Goal: Transaction & Acquisition: Purchase product/service

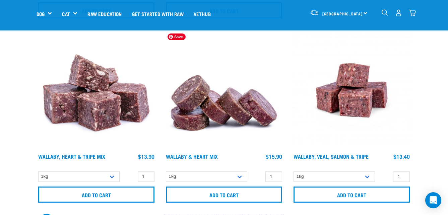
scroll to position [255, 0]
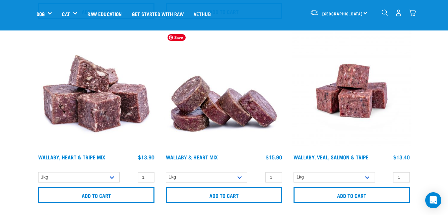
click at [185, 98] on img at bounding box center [224, 91] width 120 height 120
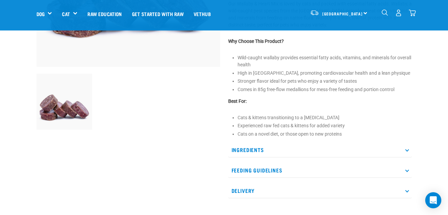
scroll to position [233, 0]
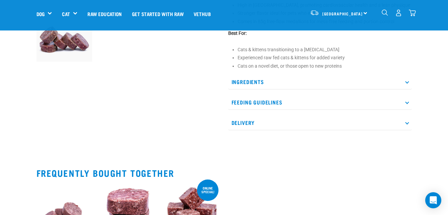
click at [247, 102] on p "Feeding Guidelines" at bounding box center [319, 102] width 183 height 15
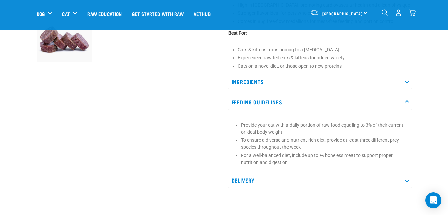
click at [256, 85] on p "Ingredients" at bounding box center [319, 81] width 183 height 15
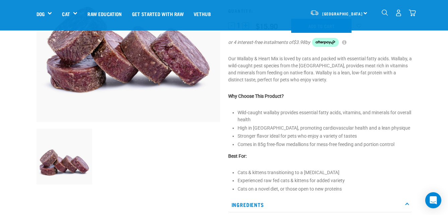
scroll to position [0, 0]
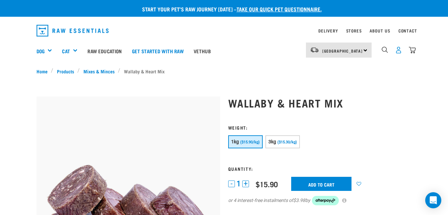
click at [400, 48] on img "dropdown navigation" at bounding box center [398, 50] width 7 height 7
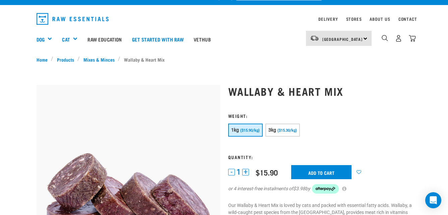
scroll to position [12, 0]
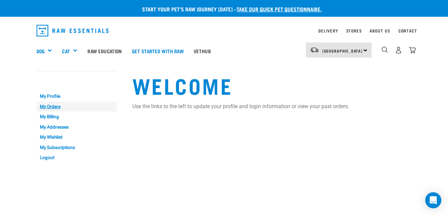
click at [51, 108] on link "My Orders" at bounding box center [76, 106] width 80 height 10
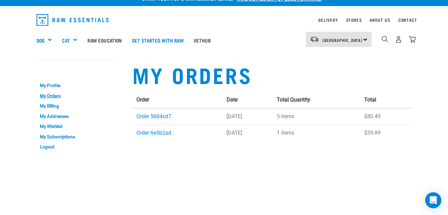
scroll to position [13, 0]
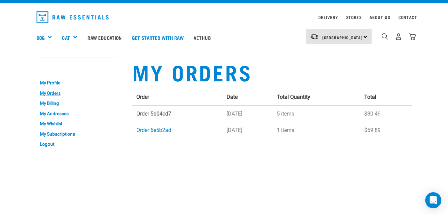
click at [147, 116] on link "Order 5b04cd7" at bounding box center [153, 114] width 35 height 6
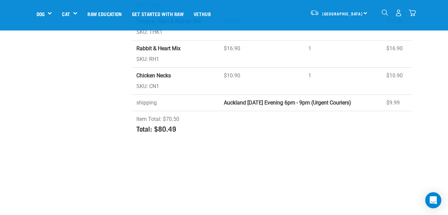
scroll to position [223, 0]
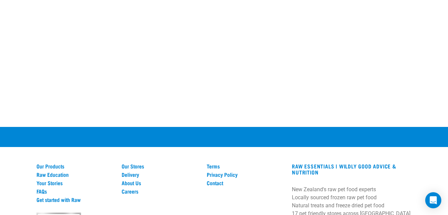
scroll to position [168, 0]
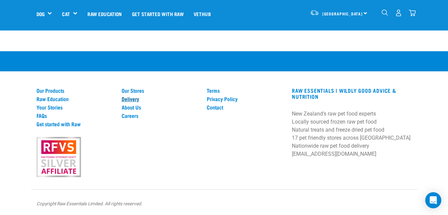
click at [143, 99] on link "Delivery" at bounding box center [160, 99] width 77 height 6
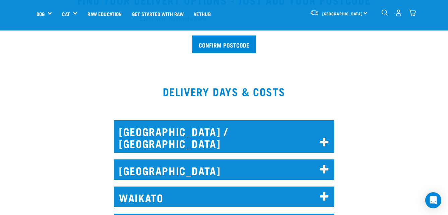
scroll to position [265, 0]
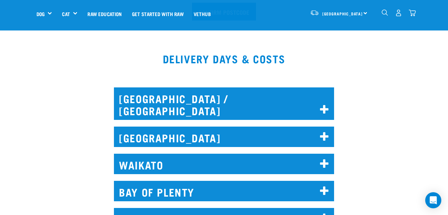
click at [142, 131] on h2 "AUCKLAND" at bounding box center [224, 137] width 220 height 20
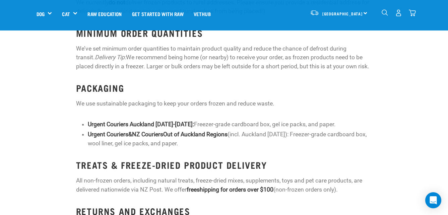
scroll to position [1745, 0]
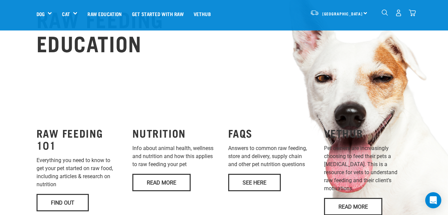
scroll to position [475, 0]
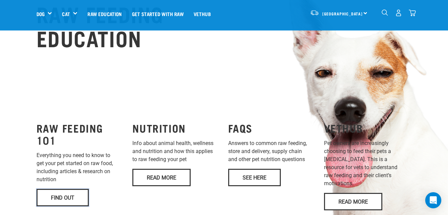
click at [60, 189] on link "Find Out" at bounding box center [62, 197] width 52 height 17
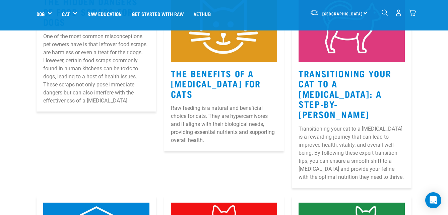
scroll to position [125, 0]
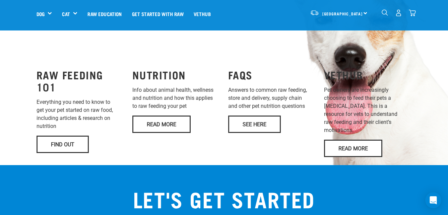
scroll to position [530, 0]
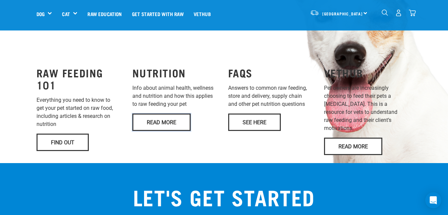
click at [145, 114] on link "Read More" at bounding box center [161, 122] width 58 height 17
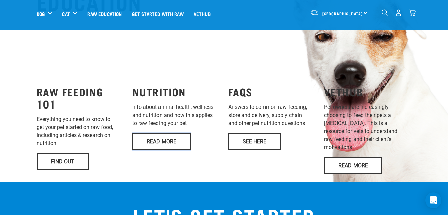
scroll to position [510, 0]
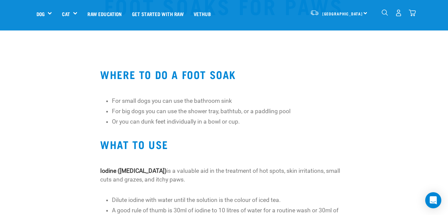
scroll to position [43, 0]
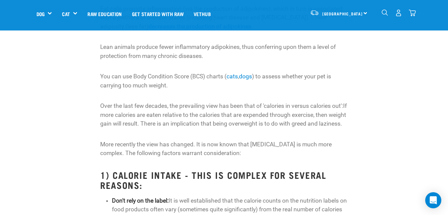
scroll to position [192, 0]
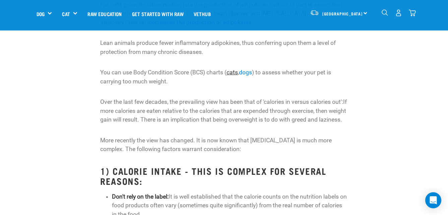
click at [233, 72] on link "cats" at bounding box center [231, 72] width 11 height 7
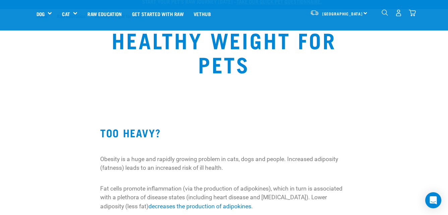
scroll to position [0, 0]
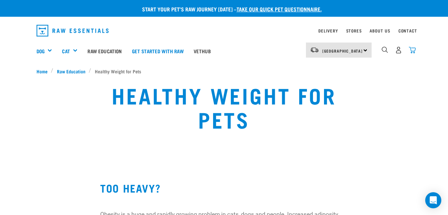
click at [412, 51] on img "dropdown navigation" at bounding box center [412, 50] width 7 height 7
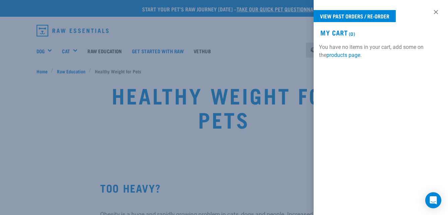
click at [287, 74] on div at bounding box center [224, 107] width 448 height 215
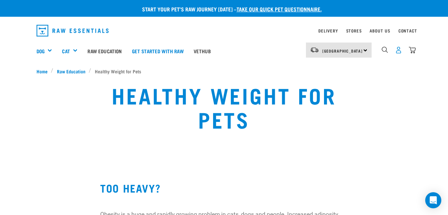
click at [395, 50] on img "dropdown navigation" at bounding box center [398, 50] width 7 height 7
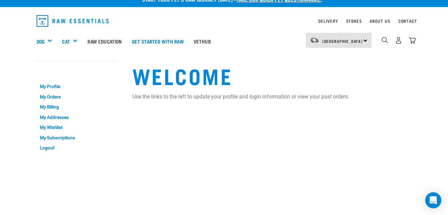
scroll to position [7, 0]
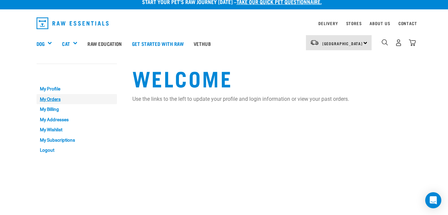
click at [54, 100] on link "My Orders" at bounding box center [76, 99] width 80 height 10
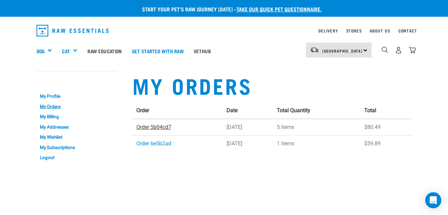
click at [152, 128] on link "Order 5b04cd7" at bounding box center [153, 127] width 35 height 6
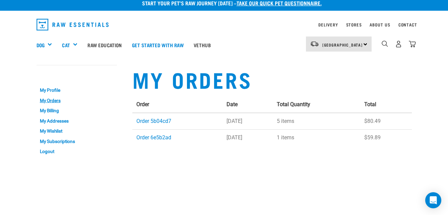
scroll to position [6, 0]
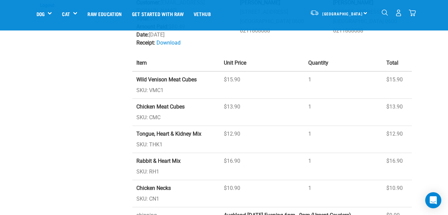
scroll to position [104, 0]
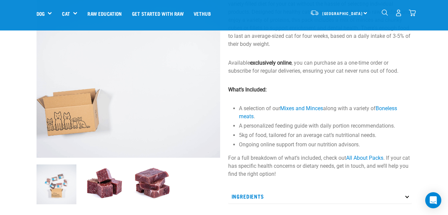
scroll to position [95, 0]
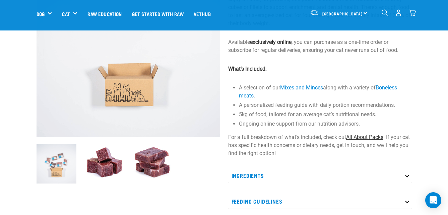
click at [356, 139] on link "All About Packs" at bounding box center [364, 137] width 37 height 6
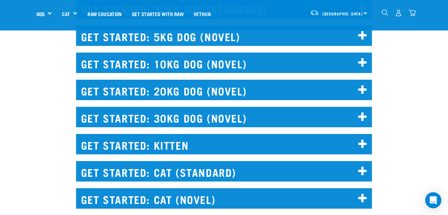
scroll to position [955, 0]
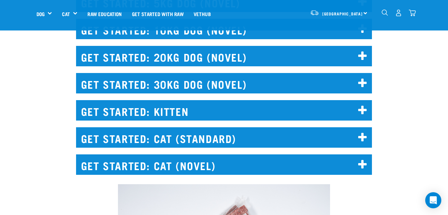
click at [182, 136] on h2 "GET STARTED: CAT (STANDARD)" at bounding box center [224, 137] width 296 height 20
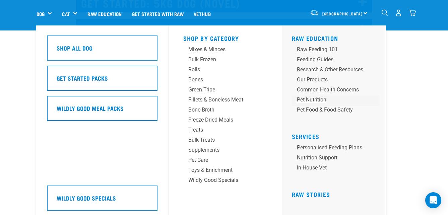
scroll to position [946, 0]
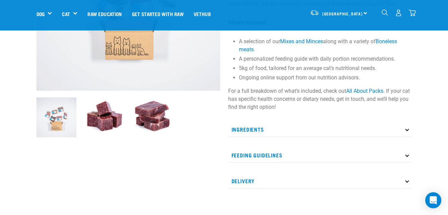
scroll to position [159, 0]
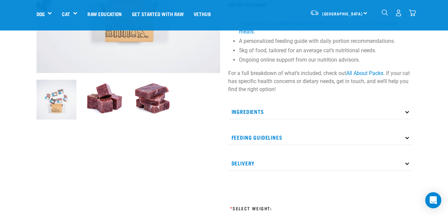
click at [381, 114] on p "Ingredients" at bounding box center [319, 111] width 183 height 15
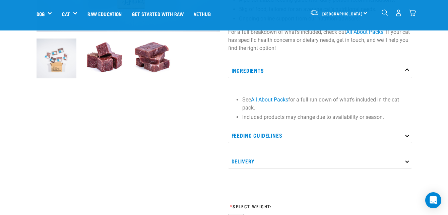
scroll to position [219, 0]
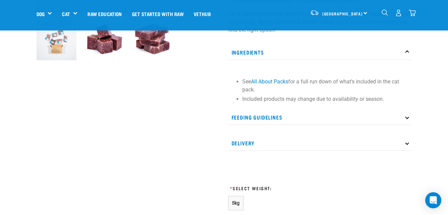
click at [380, 119] on p "Feeding Guidelines" at bounding box center [319, 117] width 183 height 15
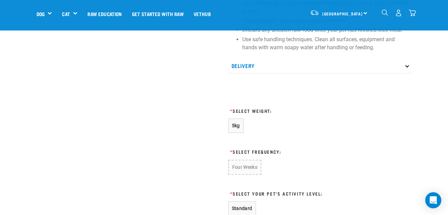
scroll to position [394, 0]
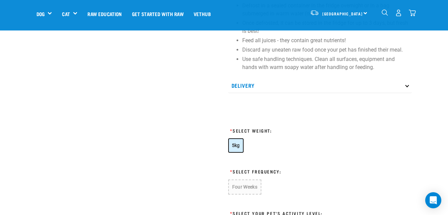
click at [237, 149] on button "5kg" at bounding box center [235, 145] width 15 height 14
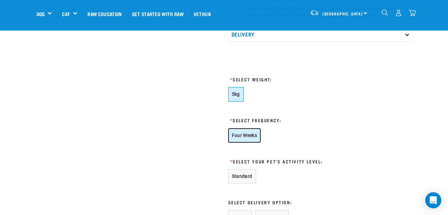
click at [249, 133] on button "Four Weeks" at bounding box center [244, 135] width 33 height 14
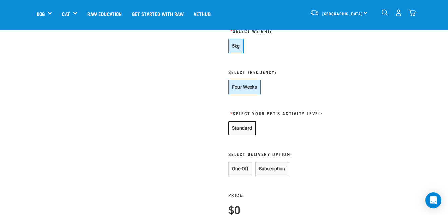
click at [250, 132] on button "Standard" at bounding box center [242, 128] width 28 height 14
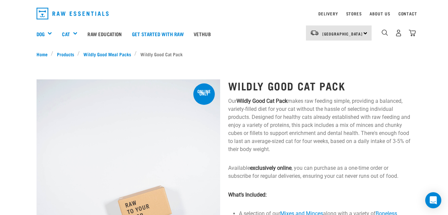
scroll to position [0, 0]
